Goal: Task Accomplishment & Management: Manage account settings

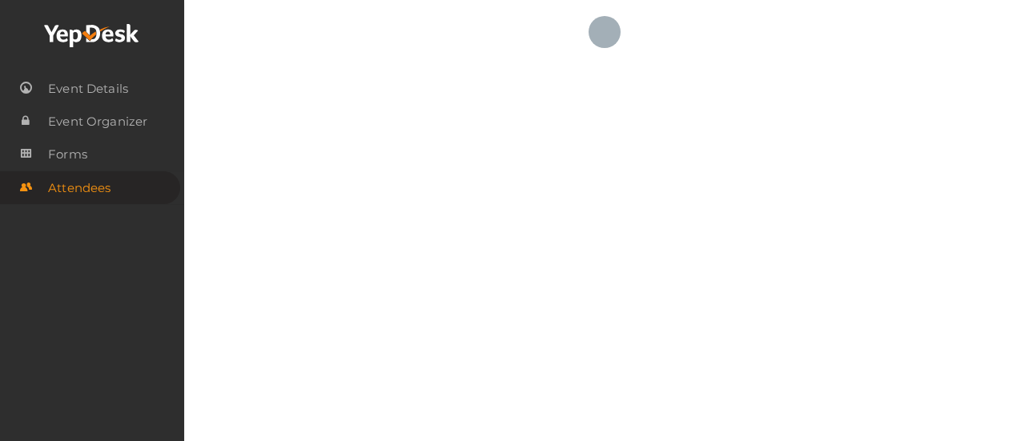
click at [130, 22] on div at bounding box center [92, 36] width 184 height 72
click at [106, 34] on icon at bounding box center [92, 36] width 96 height 24
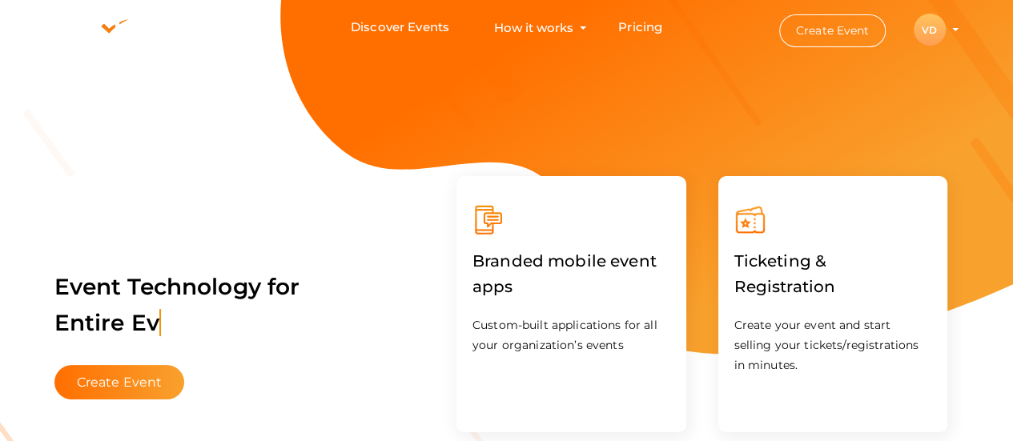
click at [945, 30] on profile-pic "VD" at bounding box center [929, 30] width 32 height 12
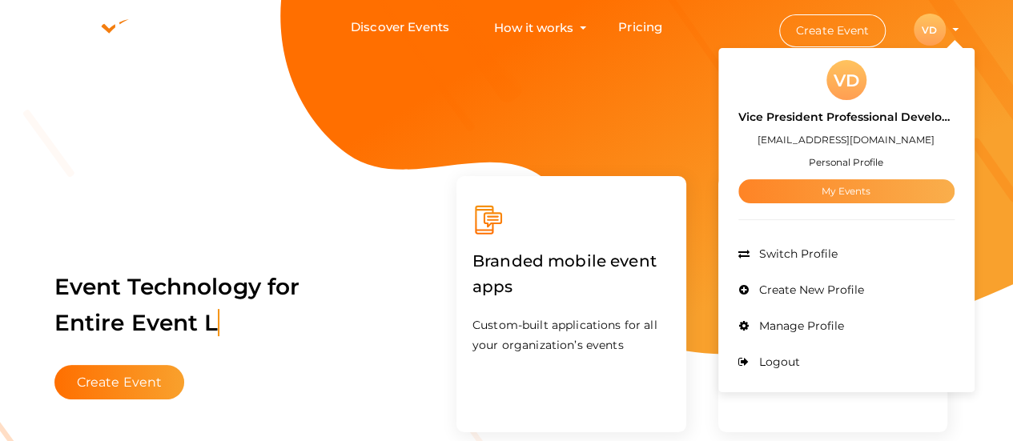
click at [855, 190] on link "My Events" at bounding box center [846, 191] width 216 height 24
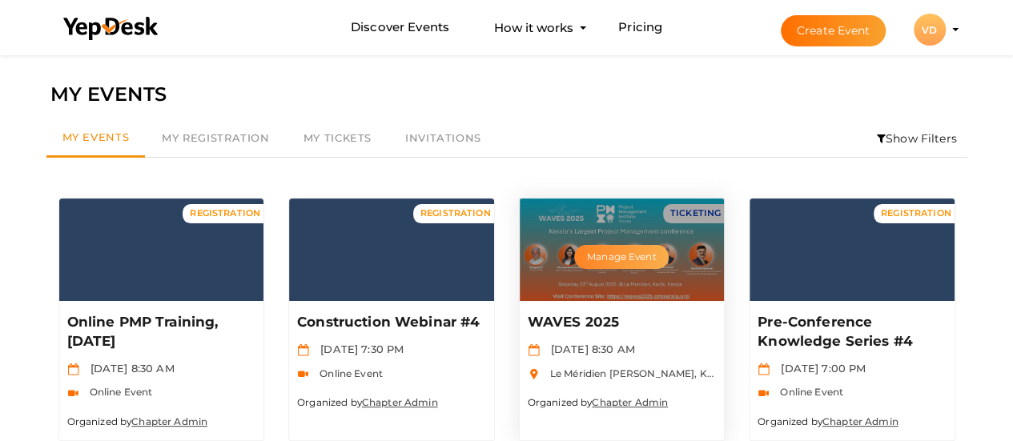
click at [611, 255] on button "Manage Event" at bounding box center [621, 257] width 94 height 24
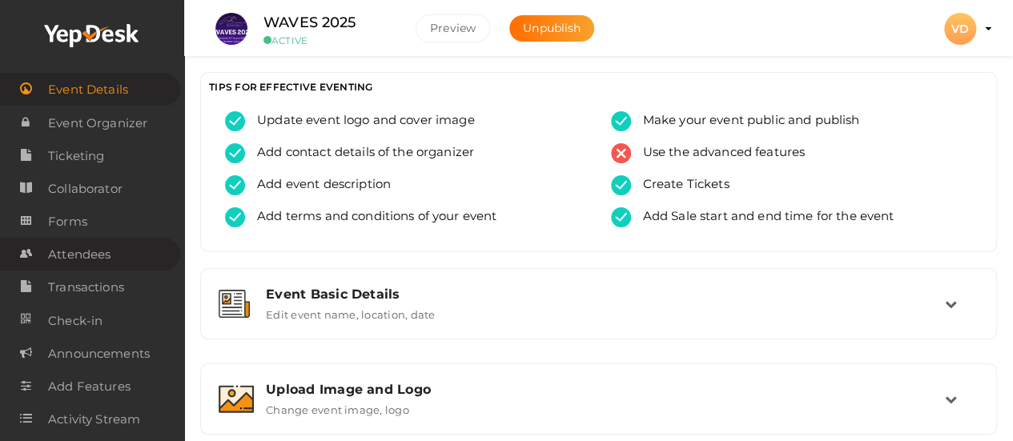
click at [94, 263] on span "Attendees" at bounding box center [79, 255] width 62 height 32
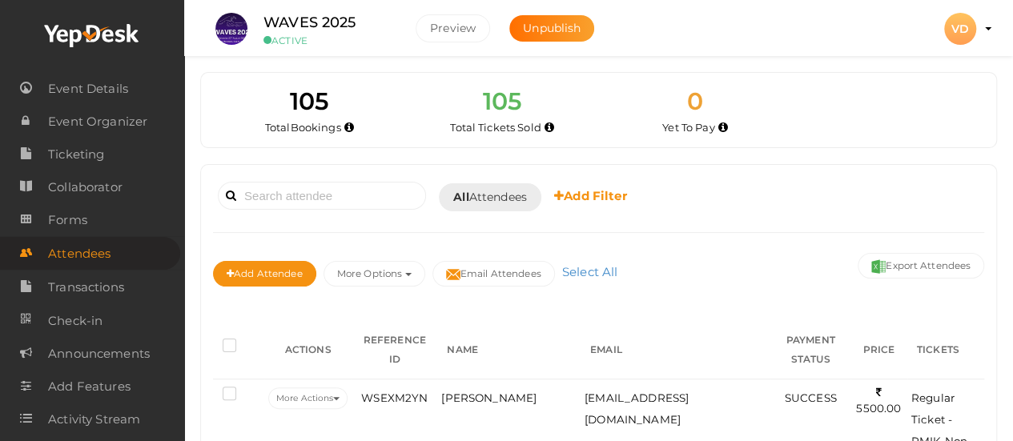
click at [724, 283] on div "Add Attendee More Options Publish to Facebook Resend Invites Invite Attendees A…" at bounding box center [598, 276] width 771 height 54
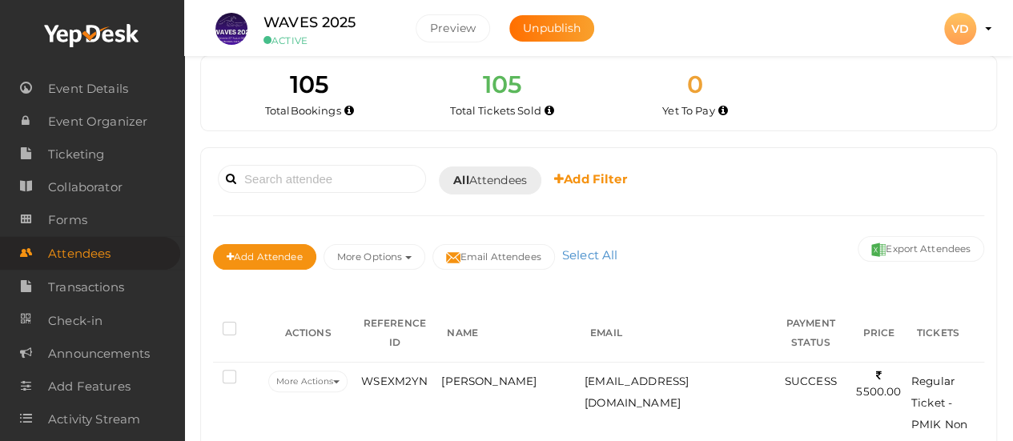
scroll to position [32, 0]
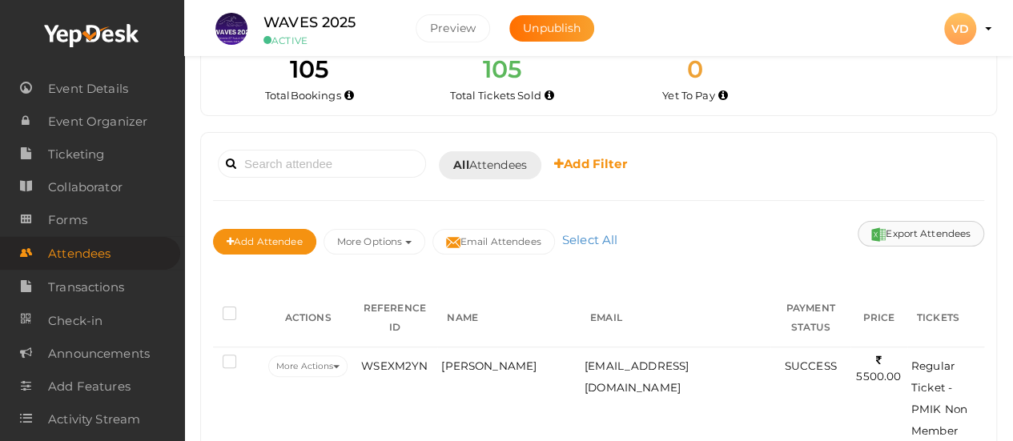
click at [911, 234] on button "Export Attendees" at bounding box center [920, 234] width 126 height 26
